Goal: Information Seeking & Learning: Find specific fact

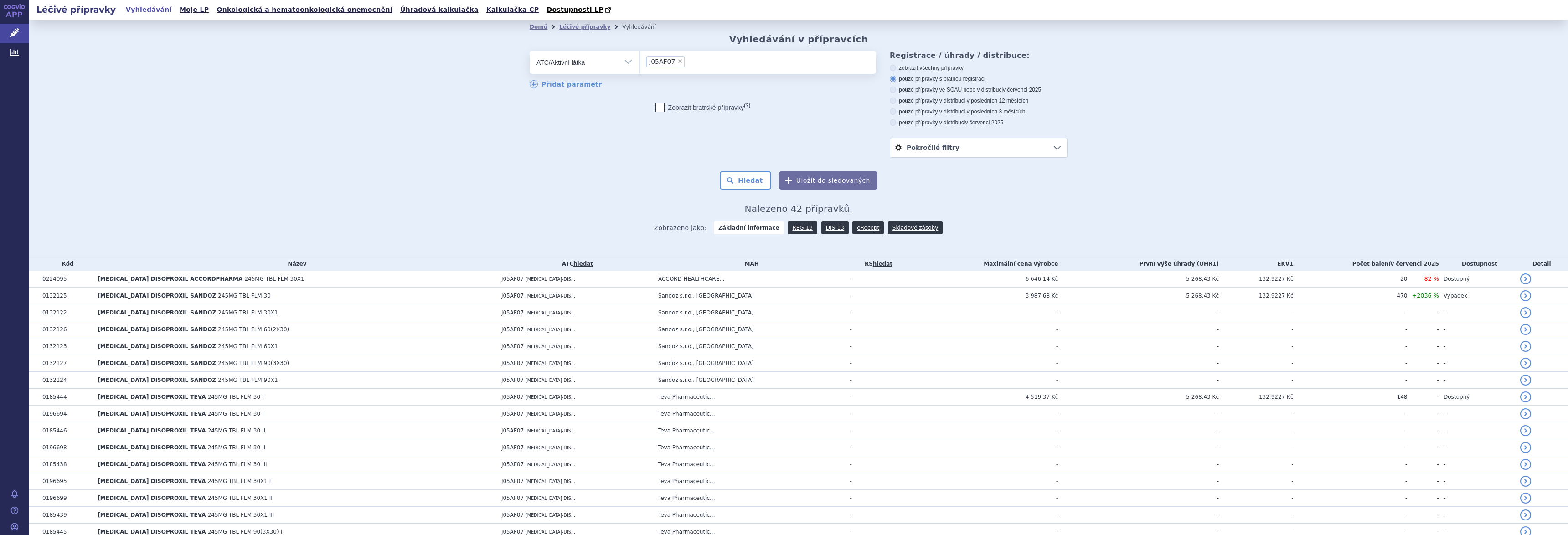
click at [677, 61] on span "×" at bounding box center [680, 61] width 6 height 6
click at [639, 61] on select "J05AF07" at bounding box center [639, 61] width 1 height 23
select select
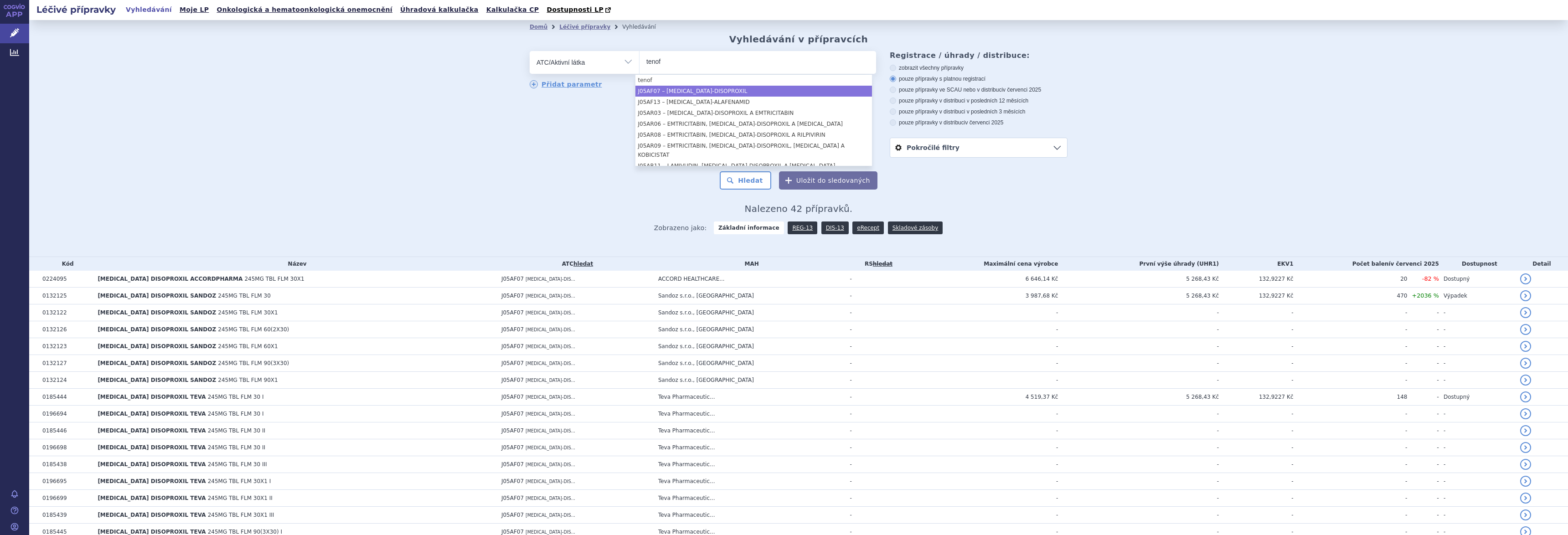
type input "tenof"
select select "J05AF07"
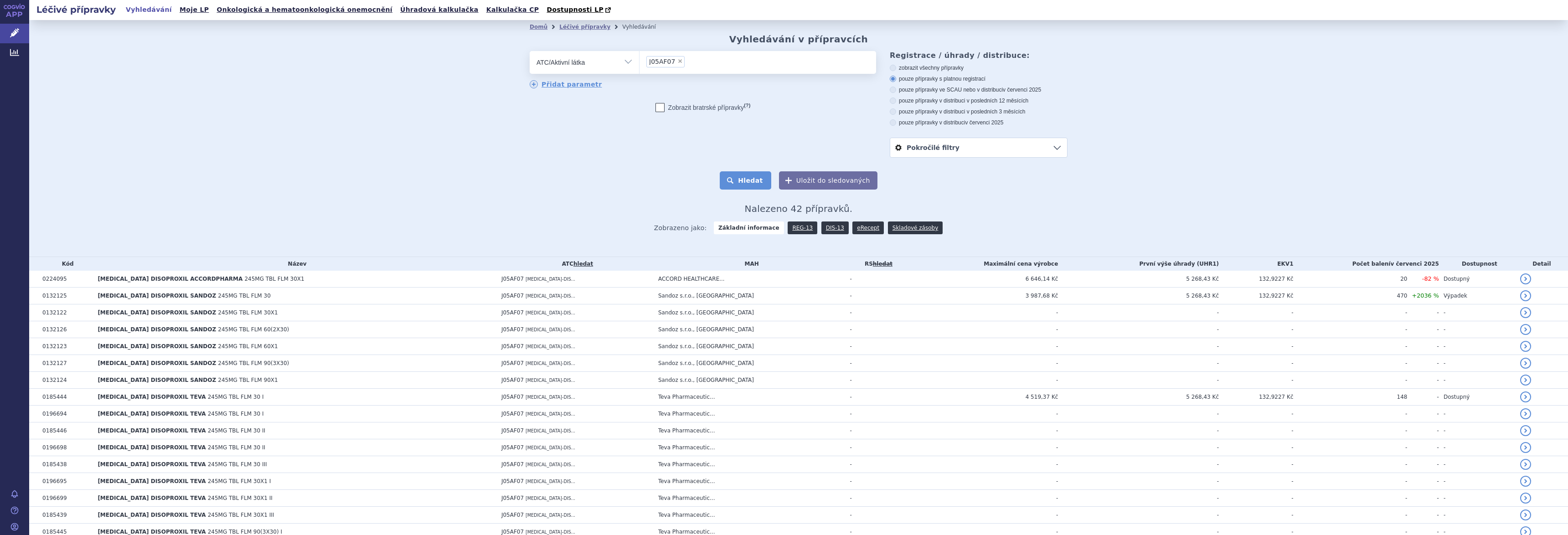
click at [741, 179] on button "Hledat" at bounding box center [745, 180] width 52 height 18
click at [826, 229] on link "DIS-13" at bounding box center [835, 227] width 28 height 13
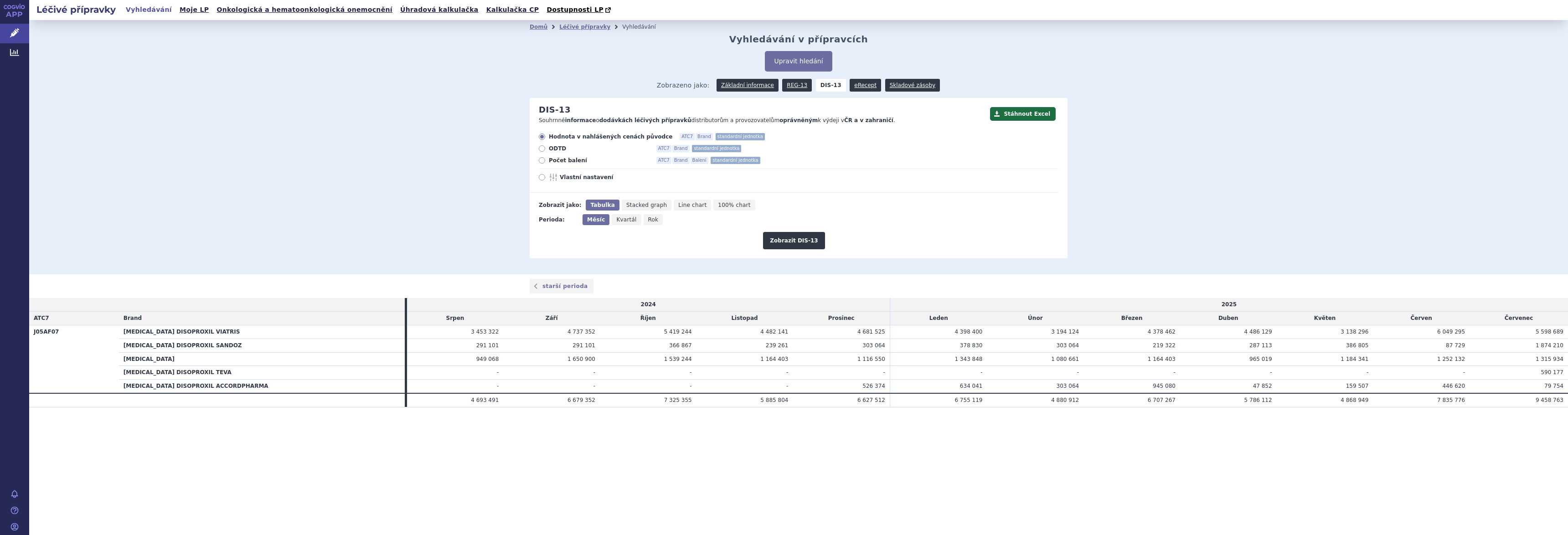
click at [576, 160] on span "Počet balení" at bounding box center [599, 160] width 101 height 8
click at [546, 160] on input "Počet balení ATC7 Brand Balení standardní jednotka" at bounding box center [542, 161] width 6 height 6
radio input "true"
click at [789, 239] on button "Zobrazit DIS-13" at bounding box center [793, 240] width 61 height 17
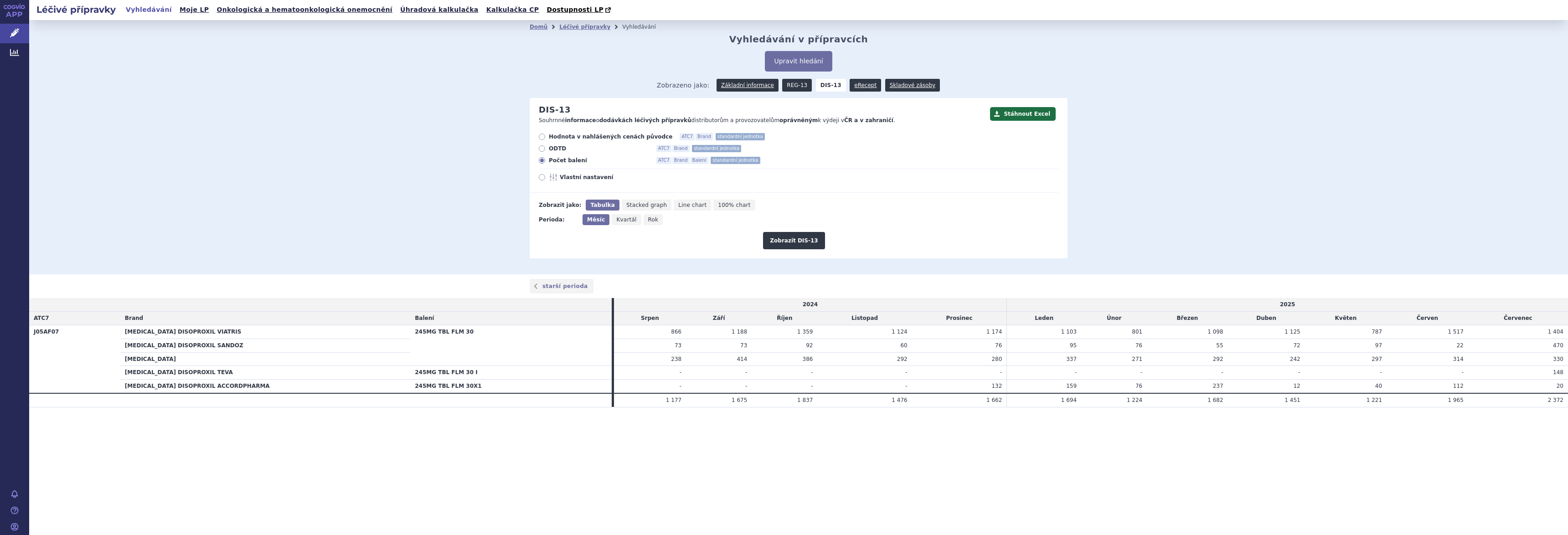
click at [800, 86] on link "REG-13" at bounding box center [796, 85] width 30 height 13
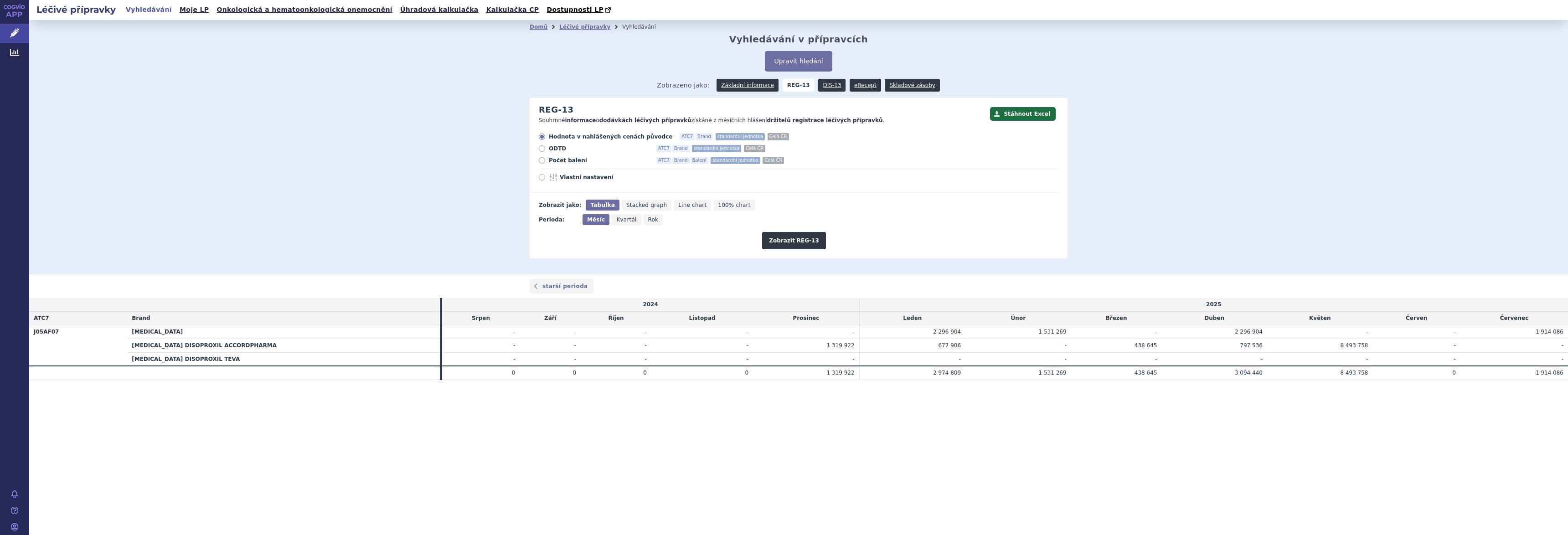
click at [555, 163] on span "Počet balení" at bounding box center [599, 160] width 101 height 8
click at [546, 163] on input "Počet balení ATC7 Brand Balení standardní jednotka Celá ČR" at bounding box center [542, 161] width 6 height 6
radio input "true"
click at [790, 238] on button "Zobrazit REG-13" at bounding box center [794, 240] width 64 height 17
click at [825, 85] on link "DIS-13" at bounding box center [832, 85] width 28 height 13
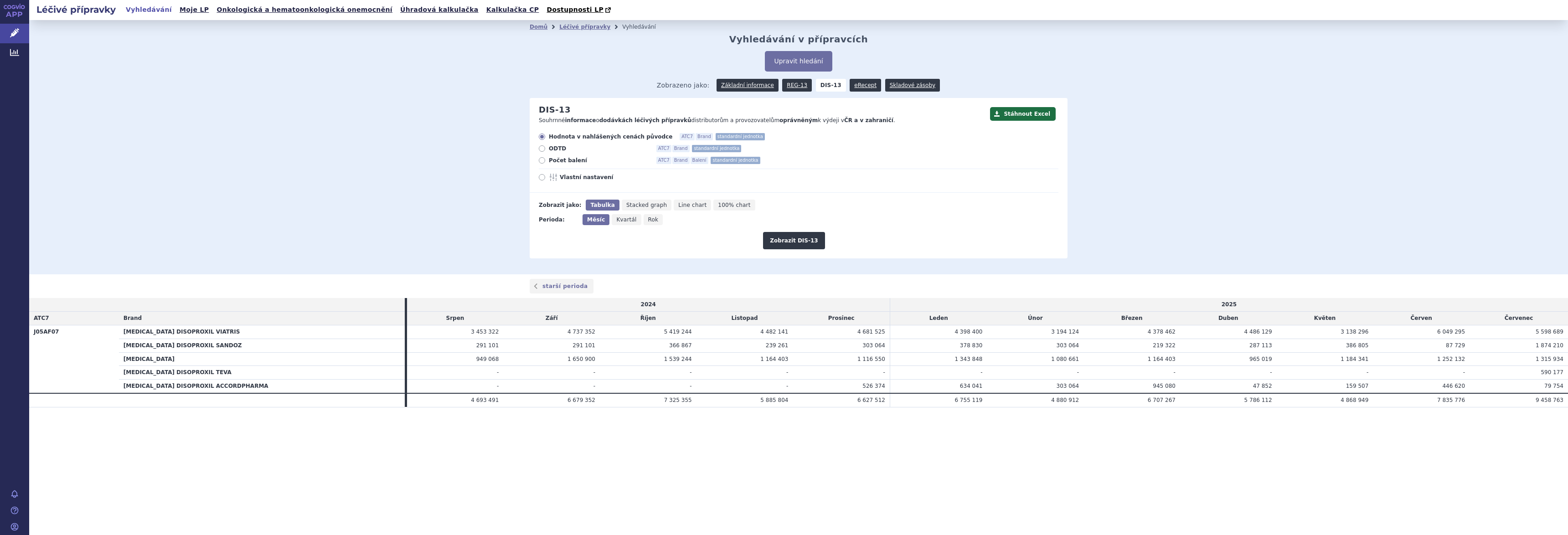
click at [575, 160] on span "Počet balení" at bounding box center [599, 160] width 101 height 8
click at [546, 160] on input "Počet balení ATC7 Brand Balení standardní jednotka" at bounding box center [542, 161] width 6 height 6
radio input "true"
click at [797, 240] on button "Zobrazit DIS-13" at bounding box center [793, 240] width 61 height 17
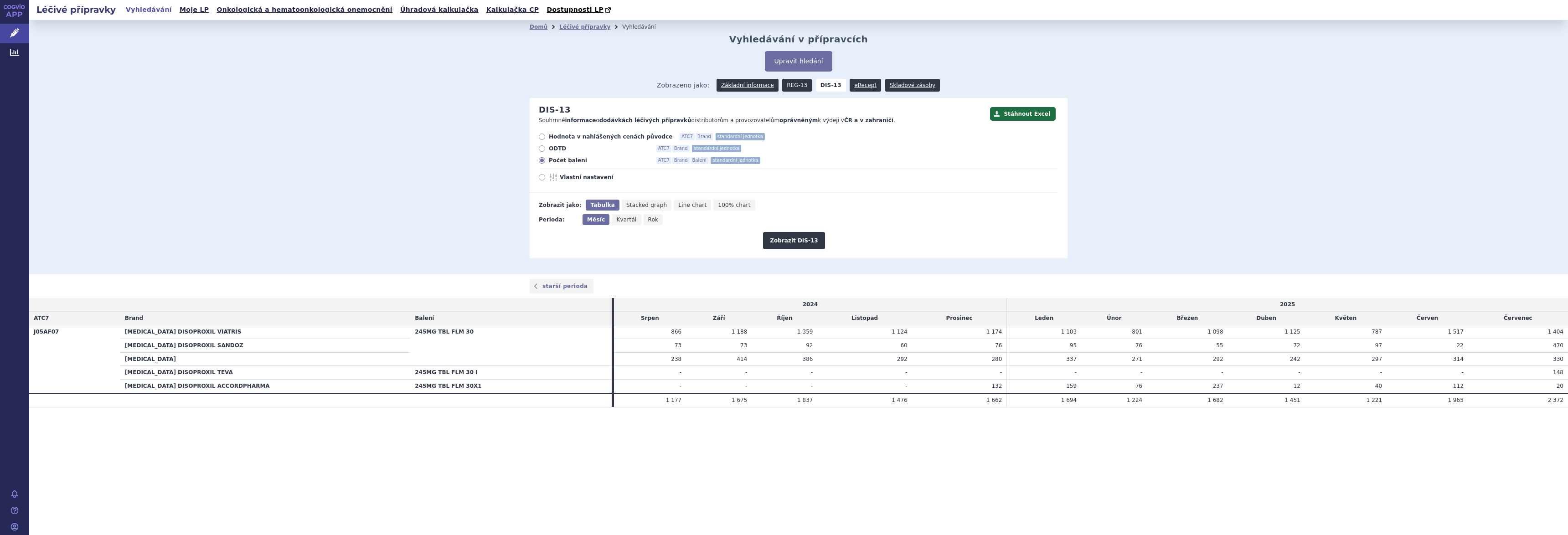
click at [798, 85] on link "REG-13" at bounding box center [796, 85] width 30 height 13
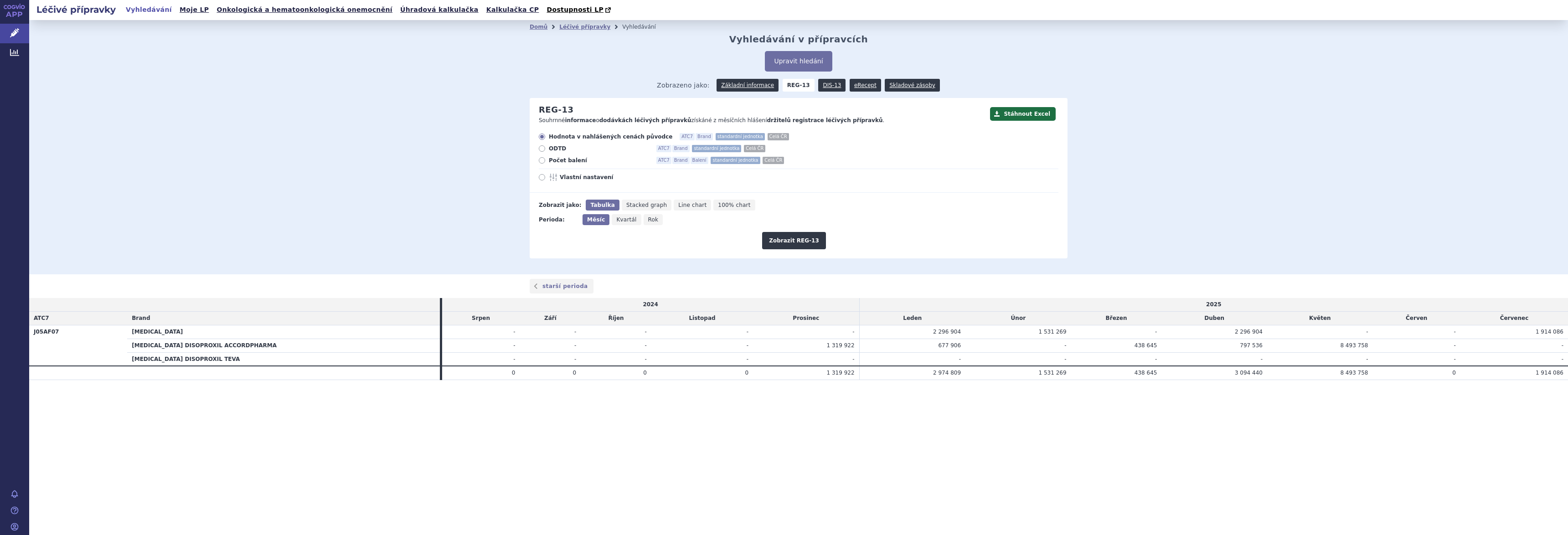
click at [564, 160] on span "Počet balení" at bounding box center [599, 160] width 101 height 8
click at [546, 160] on input "Počet balení ATC7 Brand Balení standardní jednotka Celá ČR" at bounding box center [542, 161] width 6 height 6
radio input "true"
click at [796, 236] on button "Zobrazit REG-13" at bounding box center [794, 240] width 64 height 17
